Goal: Information Seeking & Learning: Learn about a topic

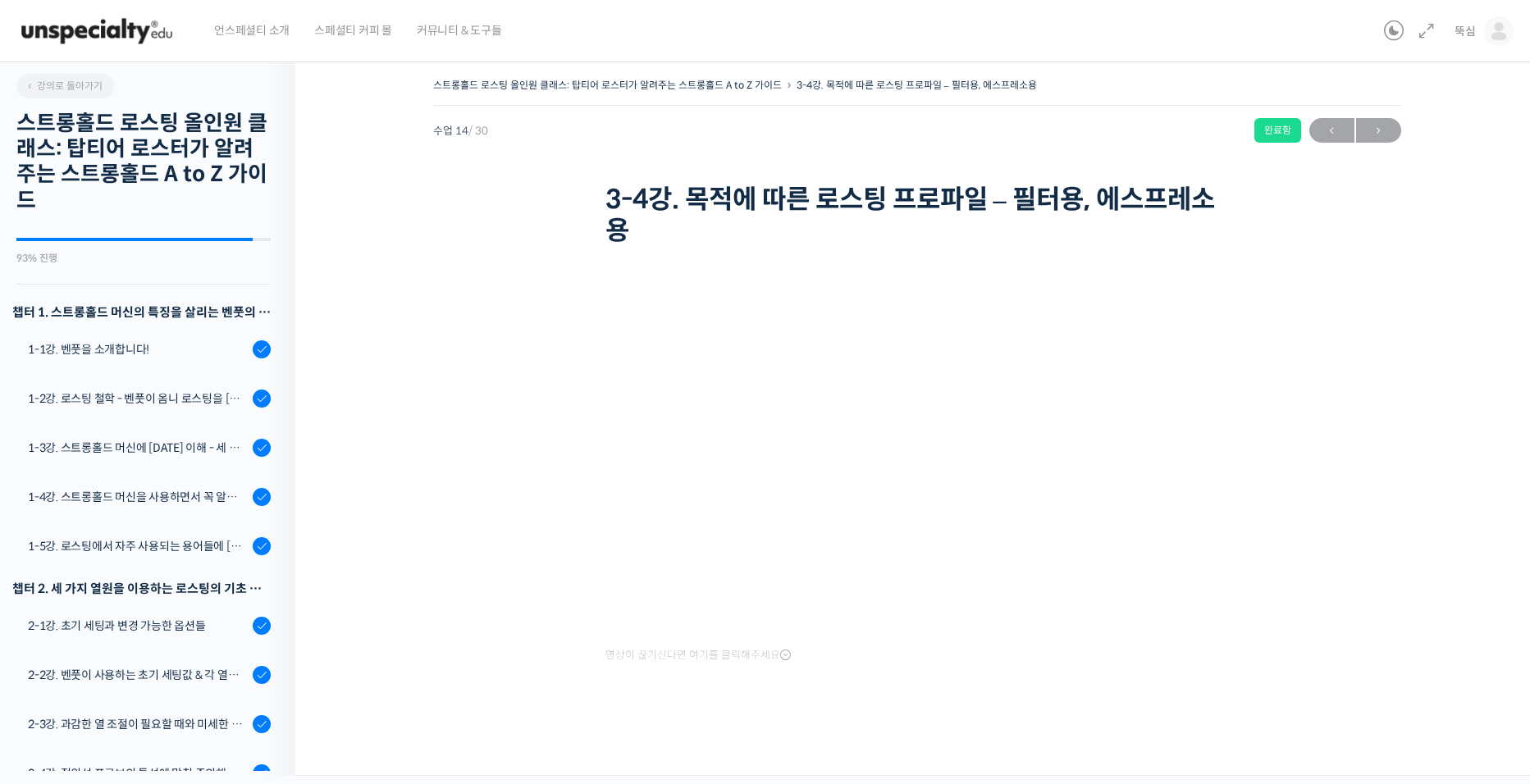
scroll to position [227, 0]
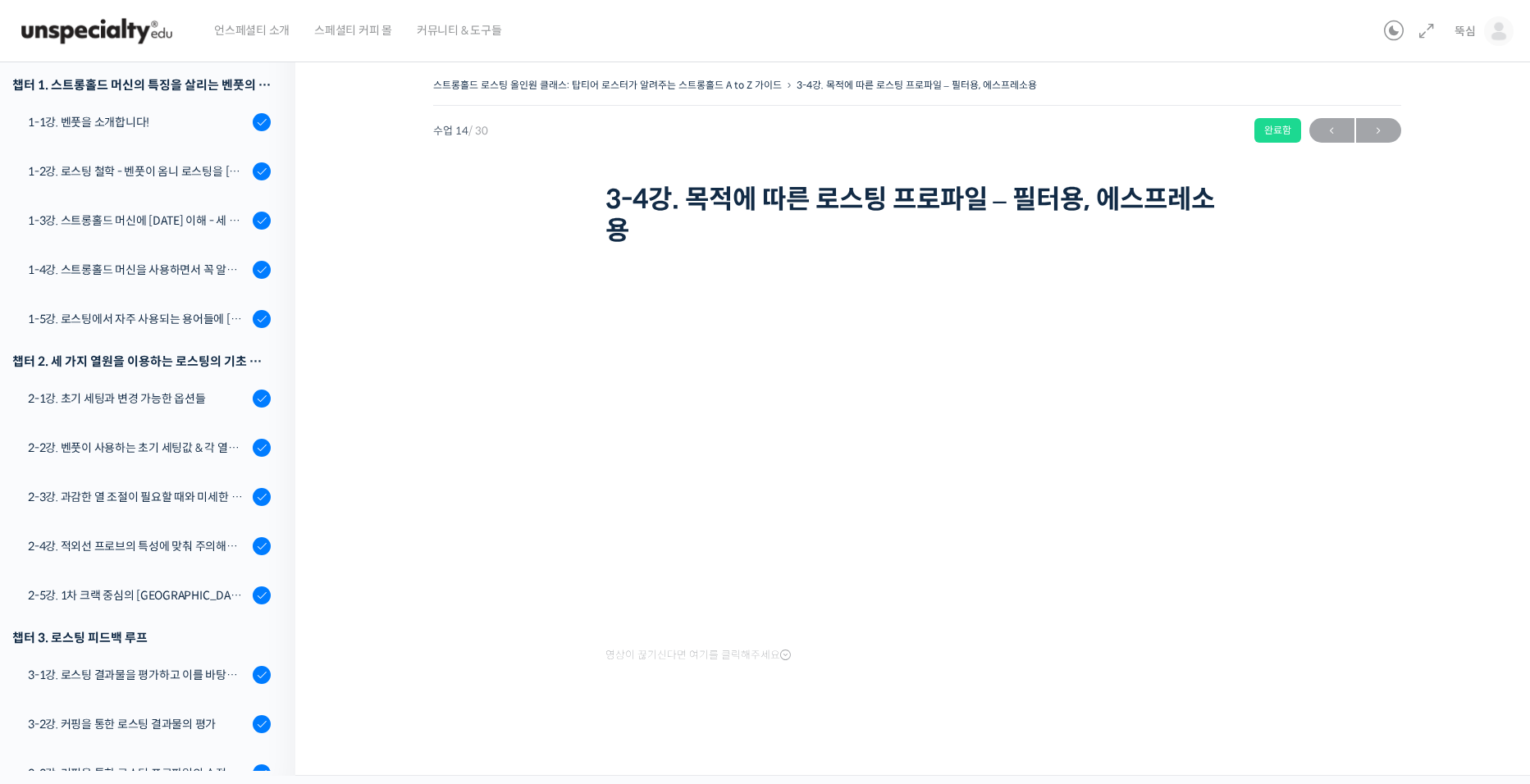
click at [431, 401] on div "스트롱홀드 로스팅 올인원 클래스: 탑티어 로스터가 알려주는 스트롱홀드 A to Z 가이드 3-4강. 목적에 따른 로스팅 프로파일 – 필터용, …" at bounding box center [916, 407] width 1078 height 668
click at [126, 226] on div "1-3강. 스트롱홀드 머신에 [DATE] 이해 - 세 가지 열원이 만들어내는 변화" at bounding box center [138, 221] width 220 height 18
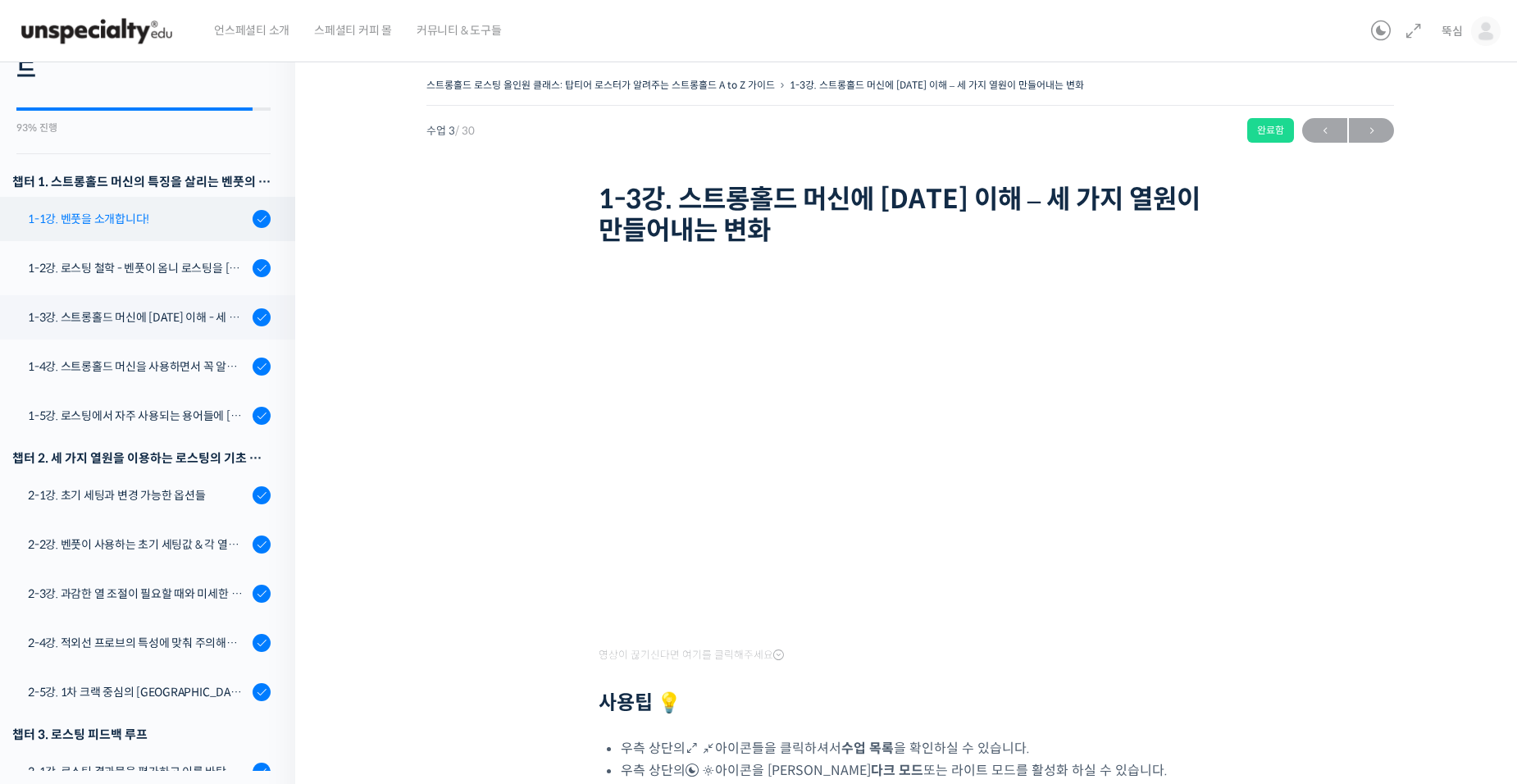
scroll to position [117, 0]
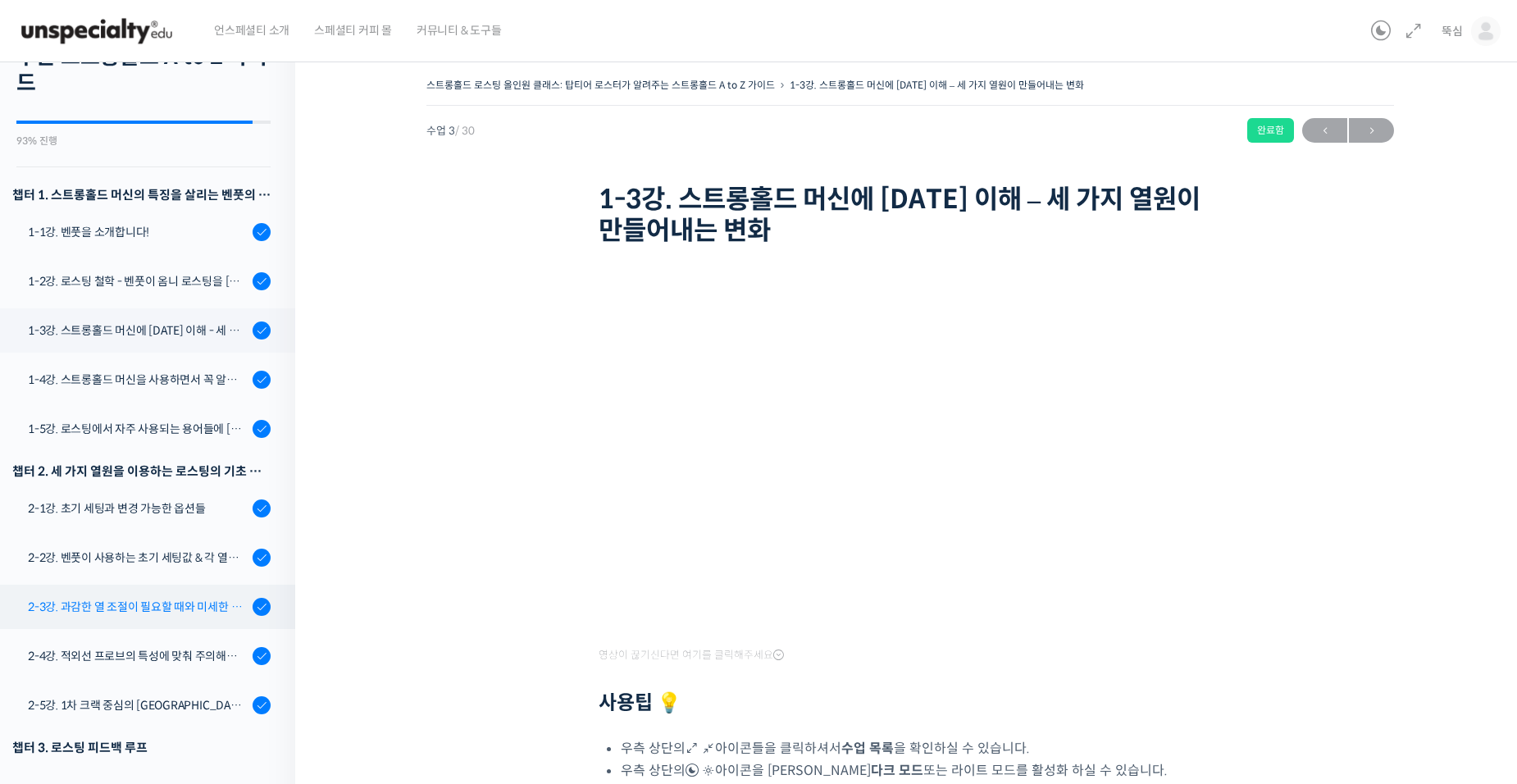
click at [163, 612] on div "2-3강. 과감한 열 조절이 필요할 때와 미세한 열 조절이 필요할 때" at bounding box center [138, 606] width 220 height 18
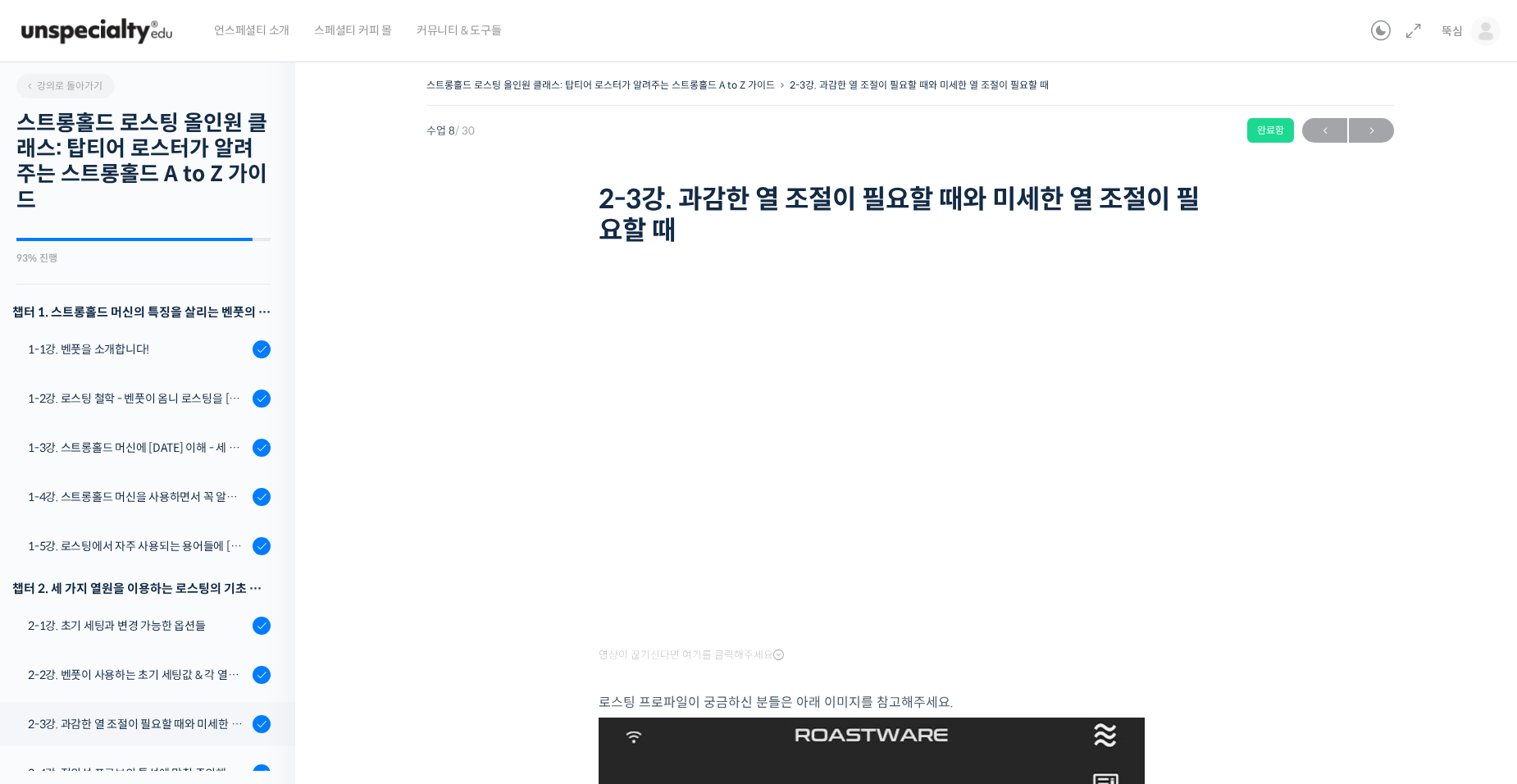
scroll to position [639, 0]
